Goal: Navigation & Orientation: Find specific page/section

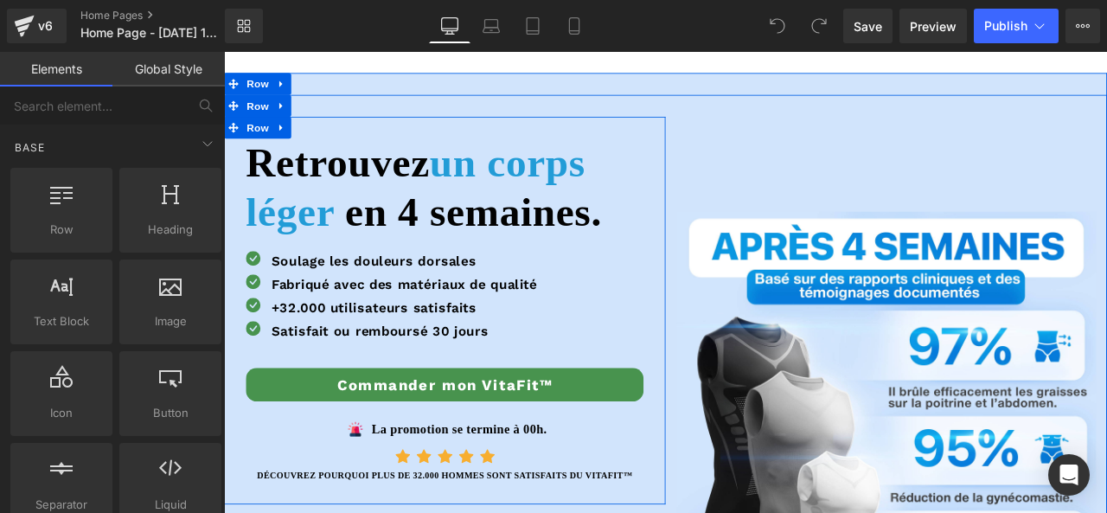
scroll to position [20, 0]
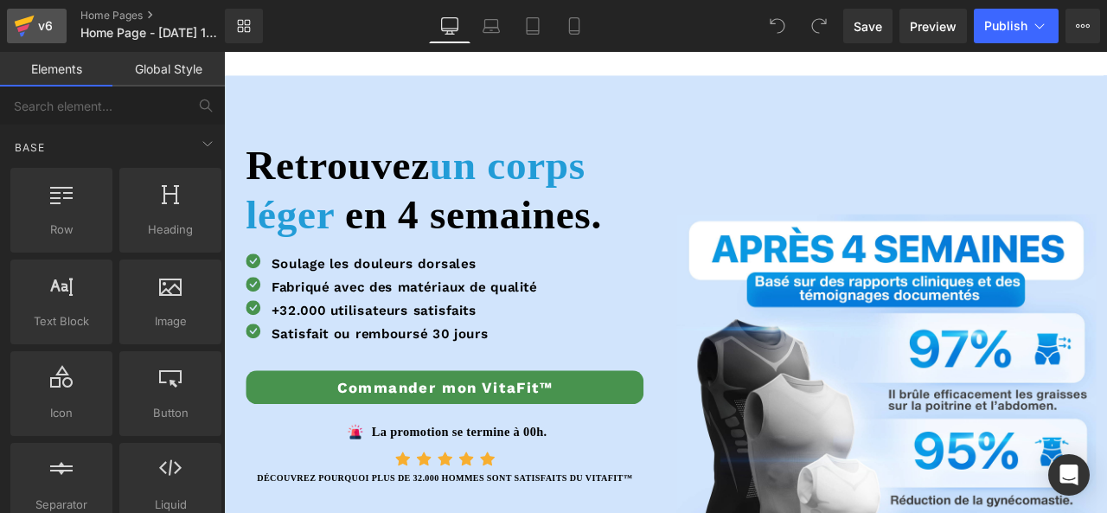
click at [33, 15] on icon at bounding box center [24, 25] width 21 height 43
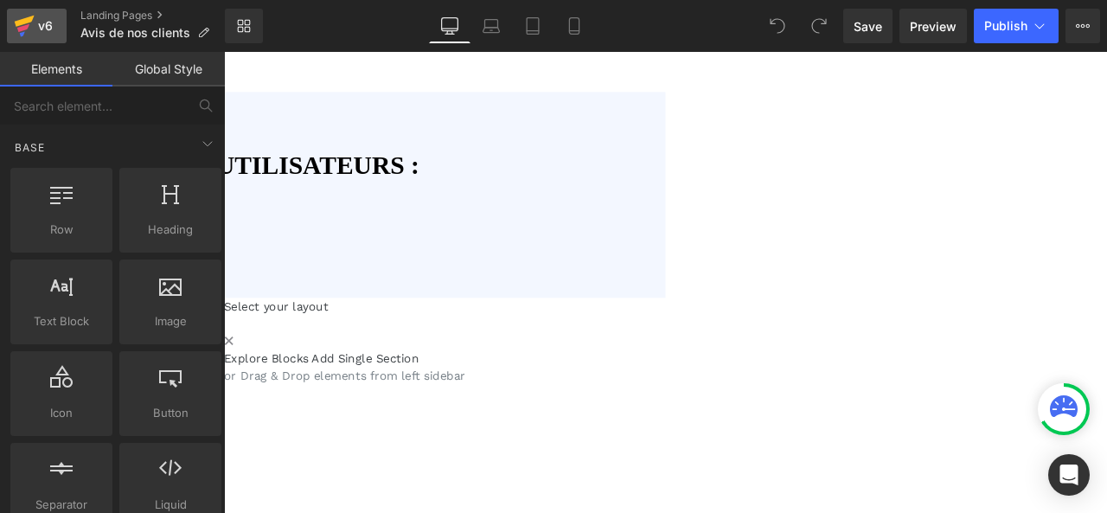
click at [24, 30] on icon at bounding box center [24, 25] width 21 height 43
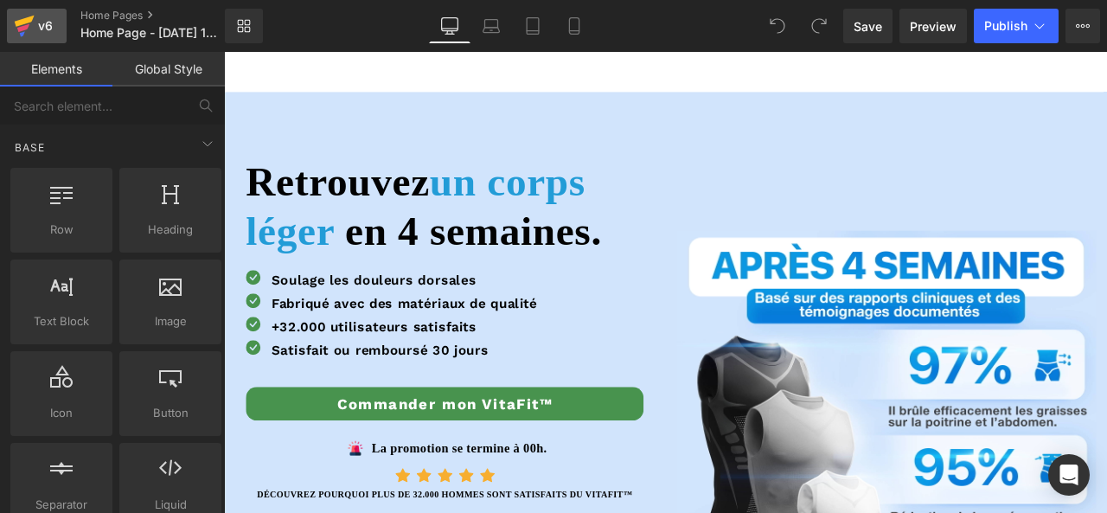
click at [34, 34] on icon at bounding box center [24, 25] width 21 height 43
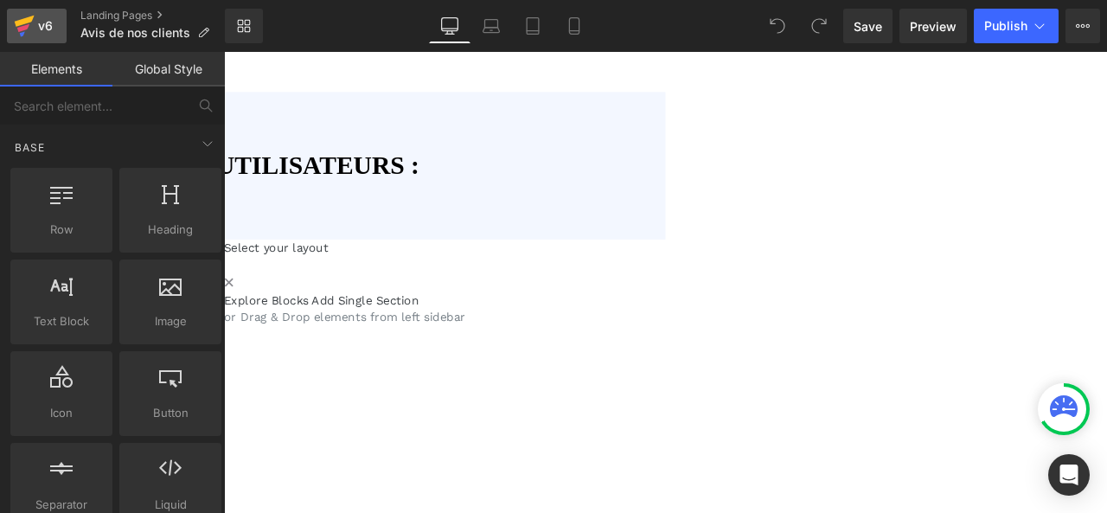
click at [42, 22] on div "v6" at bounding box center [46, 26] width 22 height 22
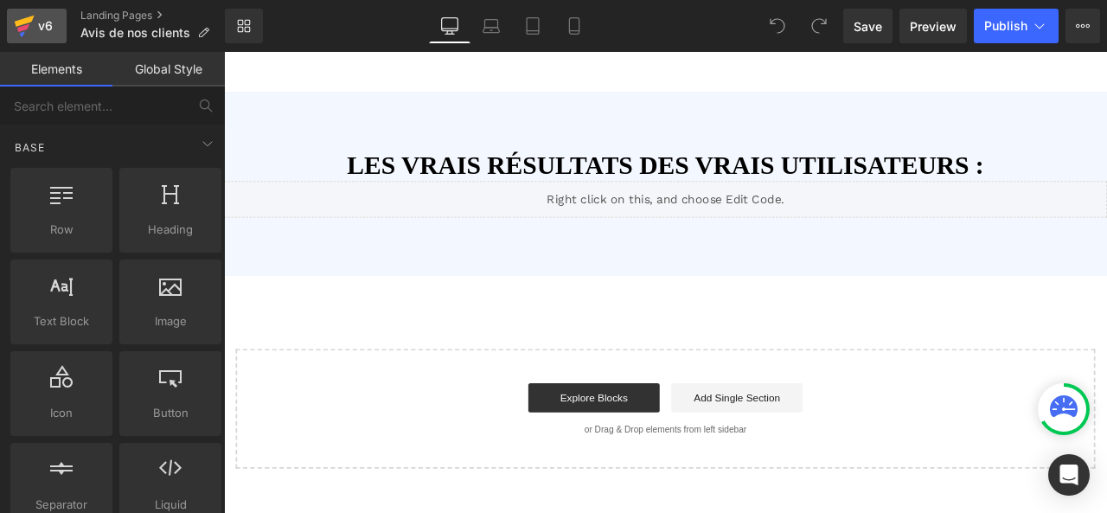
click at [34, 17] on icon at bounding box center [24, 25] width 21 height 43
